Goal: Find specific page/section: Find specific page/section

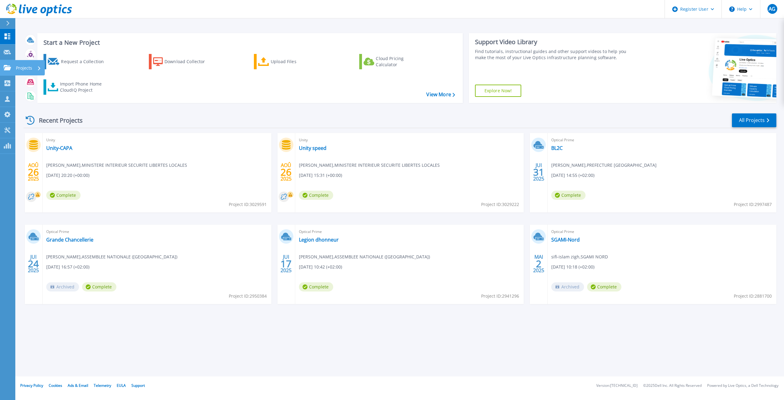
click at [6, 67] on icon at bounding box center [7, 67] width 7 height 5
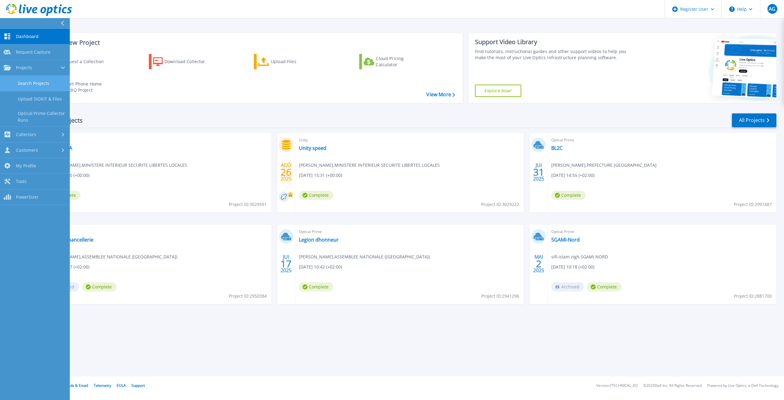
click at [38, 80] on link "Search Projects" at bounding box center [35, 84] width 70 height 16
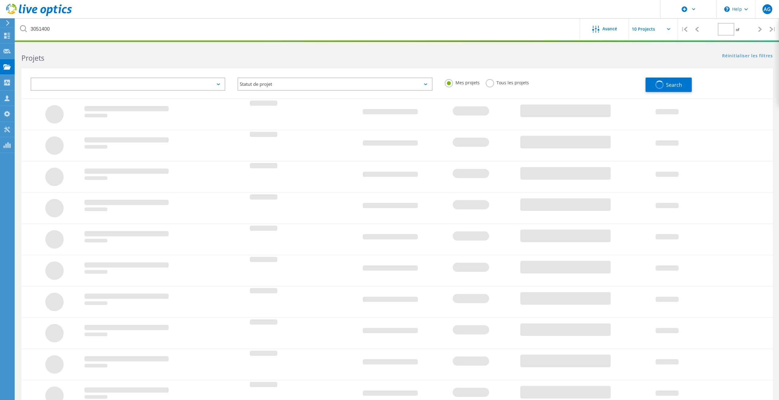
type input "1"
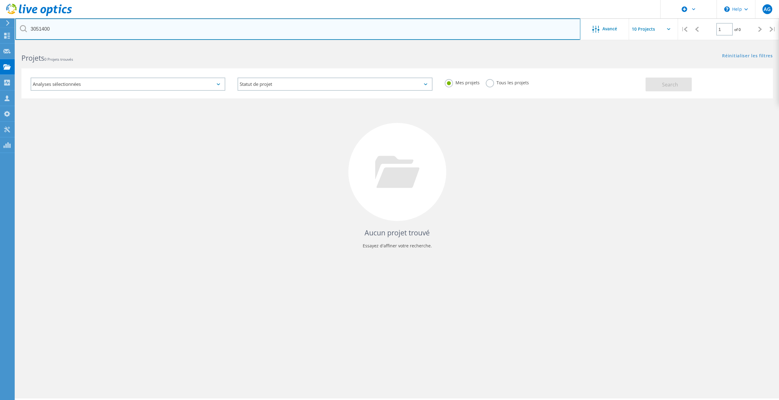
click at [47, 29] on input "3051400" at bounding box center [297, 28] width 565 height 21
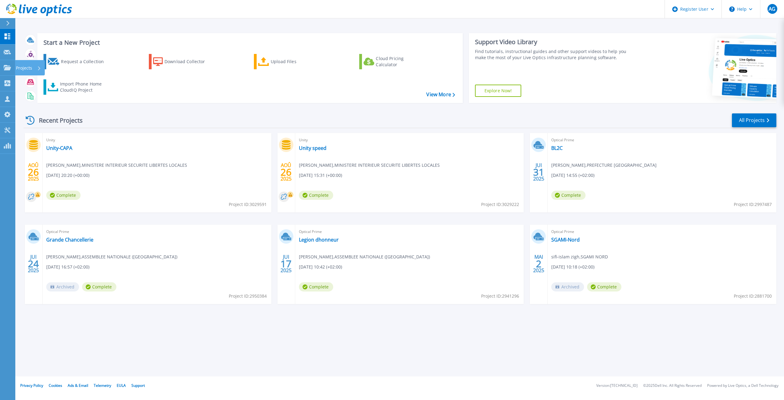
click at [24, 67] on p "Projects" at bounding box center [24, 68] width 16 height 16
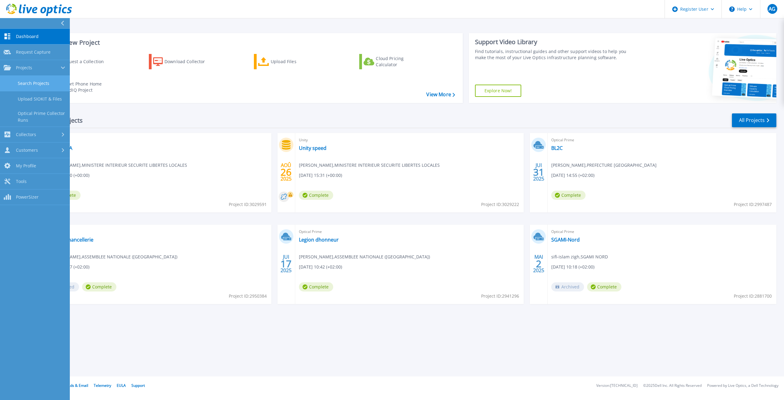
click at [40, 85] on link "Search Projects" at bounding box center [35, 84] width 70 height 16
click at [37, 81] on link "Search Projects" at bounding box center [35, 84] width 70 height 16
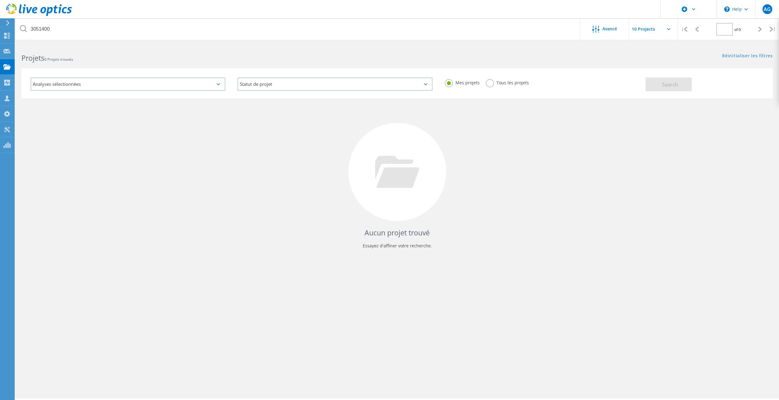
type input "1"
click at [112, 88] on div "Analyses sélectionnées" at bounding box center [128, 83] width 195 height 13
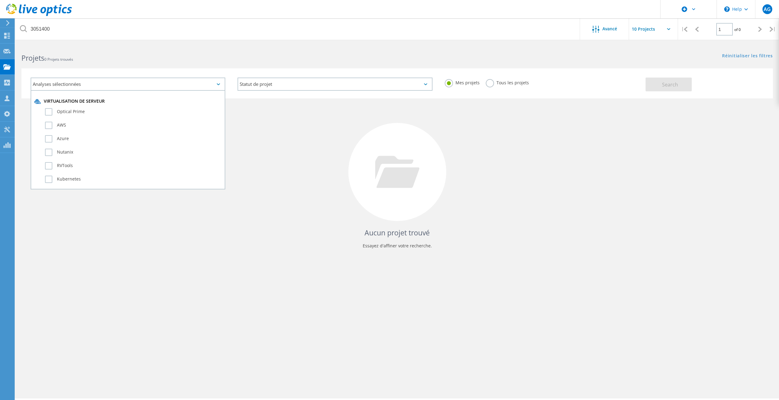
click at [124, 43] on html "\n Help Explore Helpful Articles Contact Support AG Utilisateur Dell Antoine Gi…" at bounding box center [389, 208] width 779 height 416
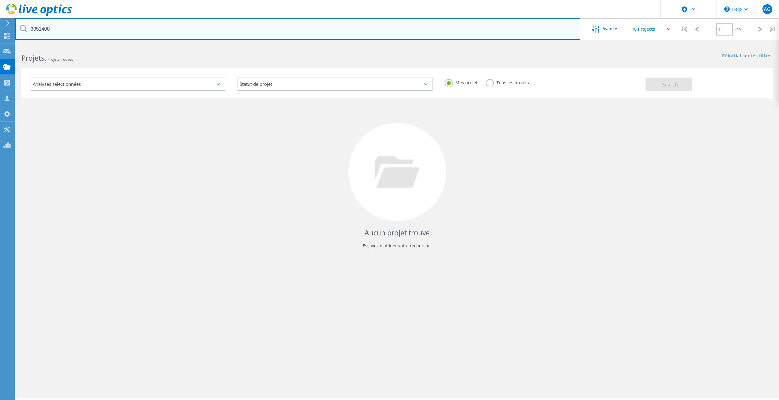
click at [50, 28] on input "3051400" at bounding box center [297, 28] width 565 height 21
